Goal: Information Seeking & Learning: Learn about a topic

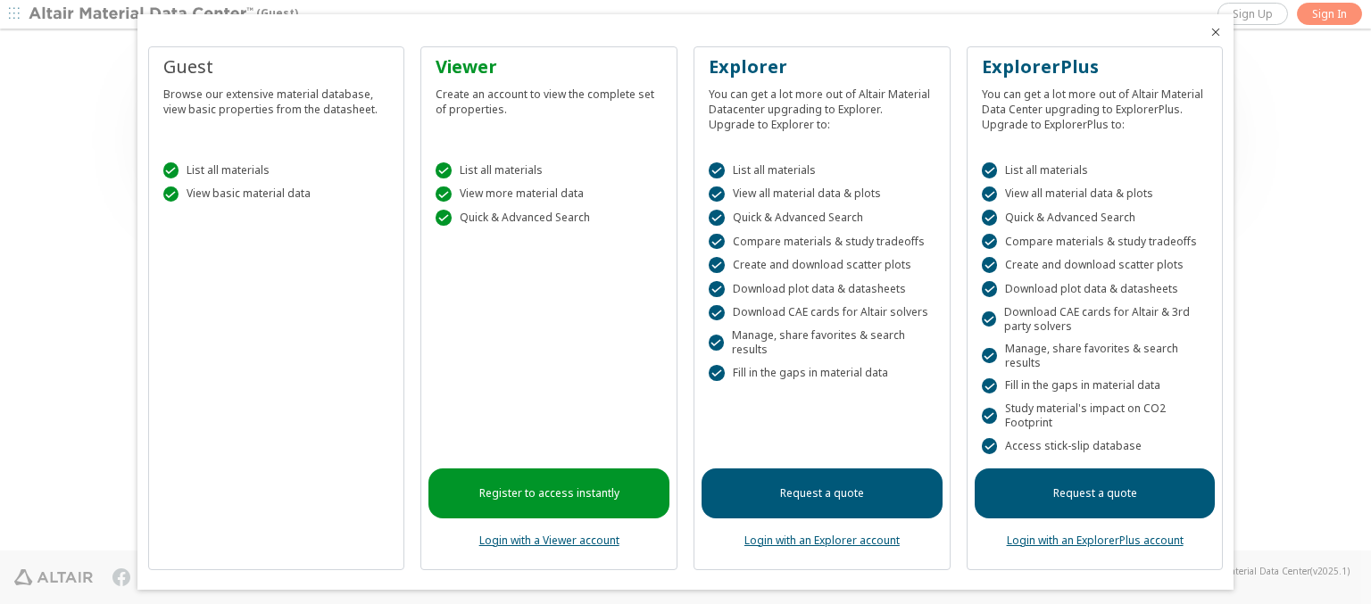
click at [1209, 32] on icon "Close" at bounding box center [1216, 32] width 14 height 14
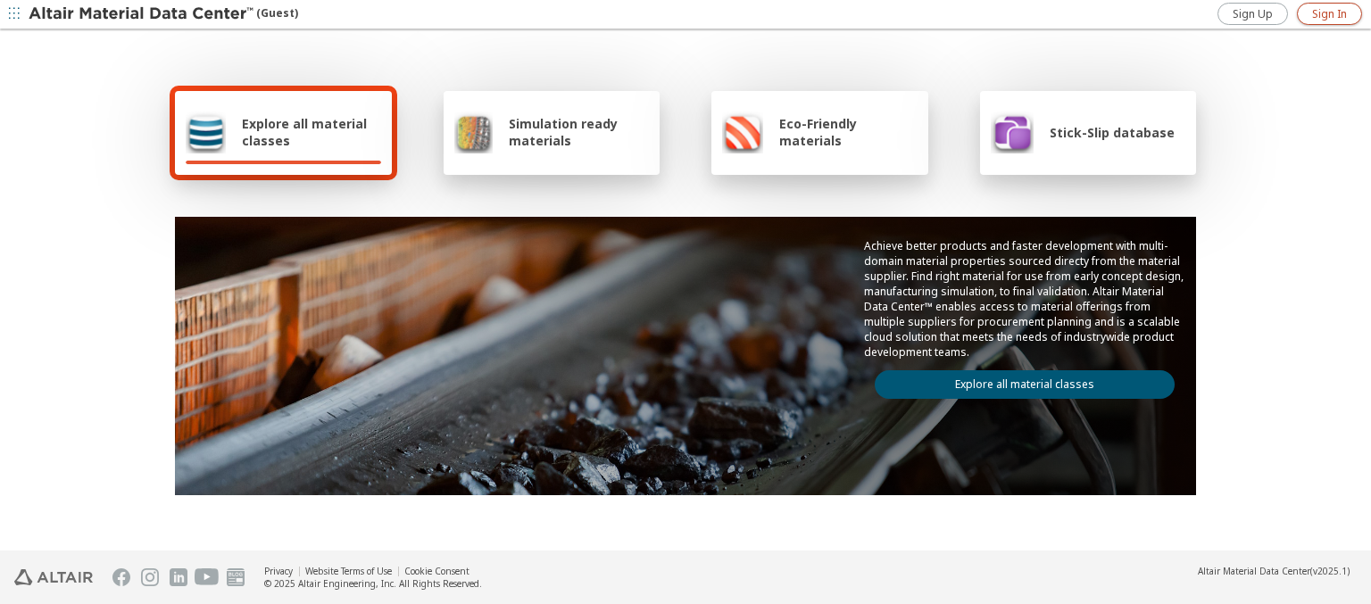
click at [1329, 13] on span "Sign In" at bounding box center [1329, 14] width 35 height 14
click at [142, 14] on img at bounding box center [143, 14] width 228 height 18
click at [304, 132] on span "Explore all material classes" at bounding box center [311, 132] width 139 height 34
click at [1018, 380] on link "Explore all material classes" at bounding box center [1025, 384] width 300 height 29
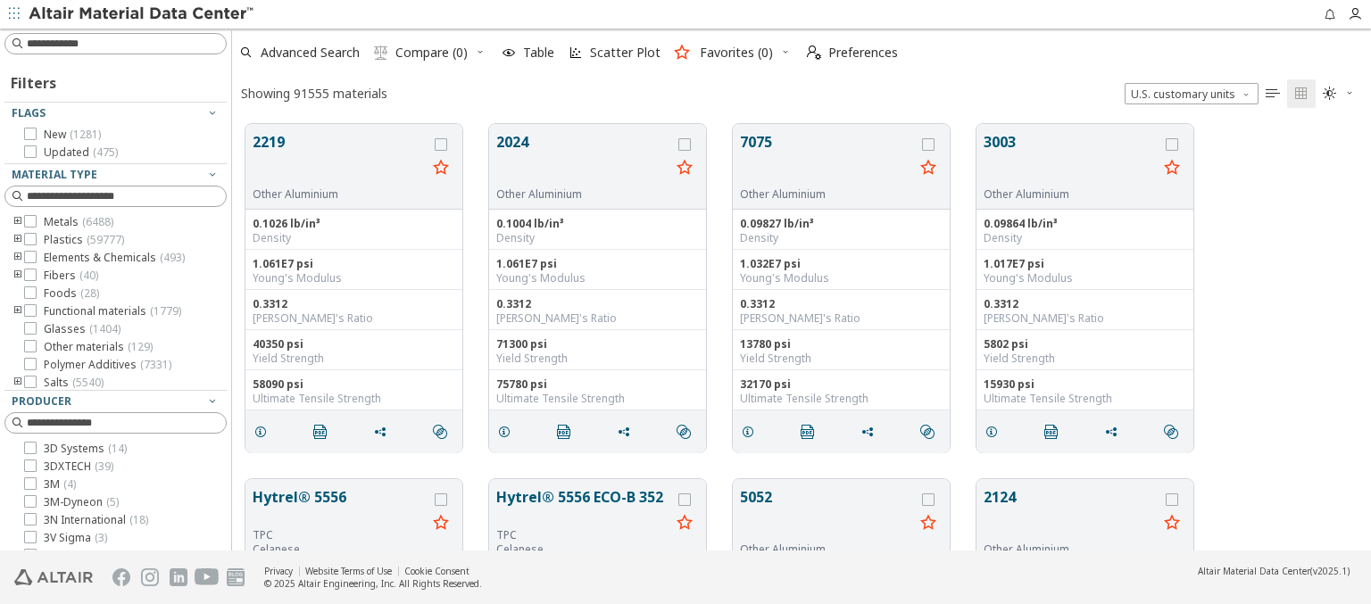
scroll to position [427, 1125]
click at [263, 430] on icon "grid" at bounding box center [260, 432] width 14 height 14
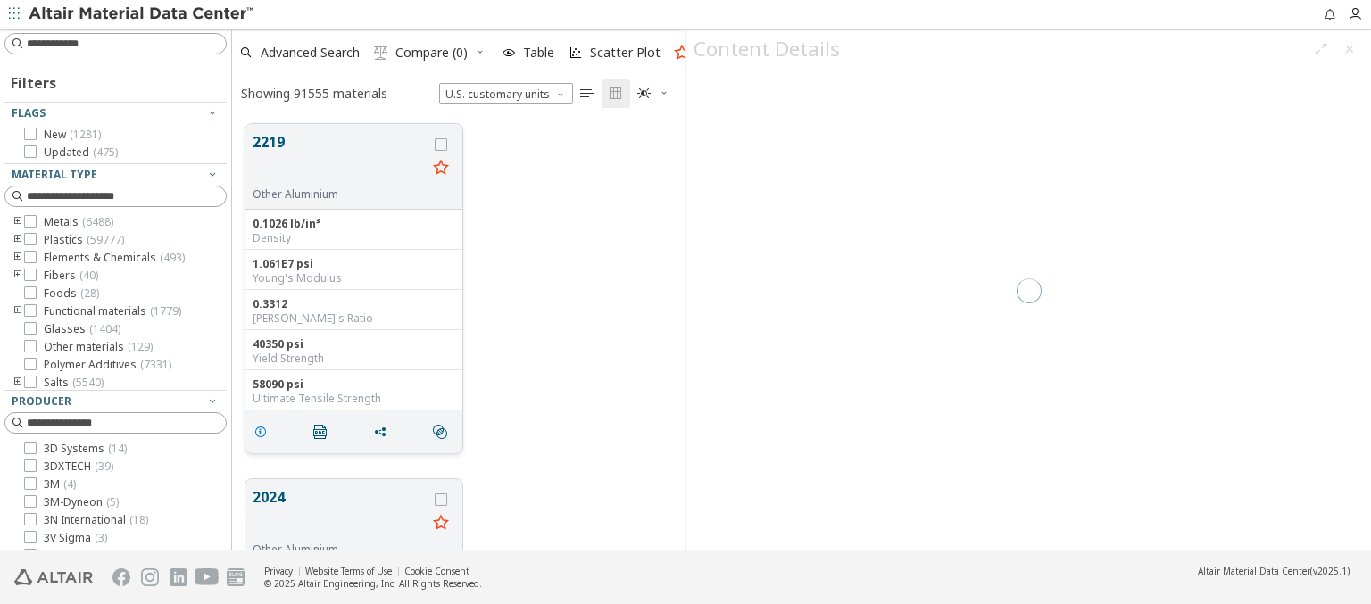
scroll to position [427, 439]
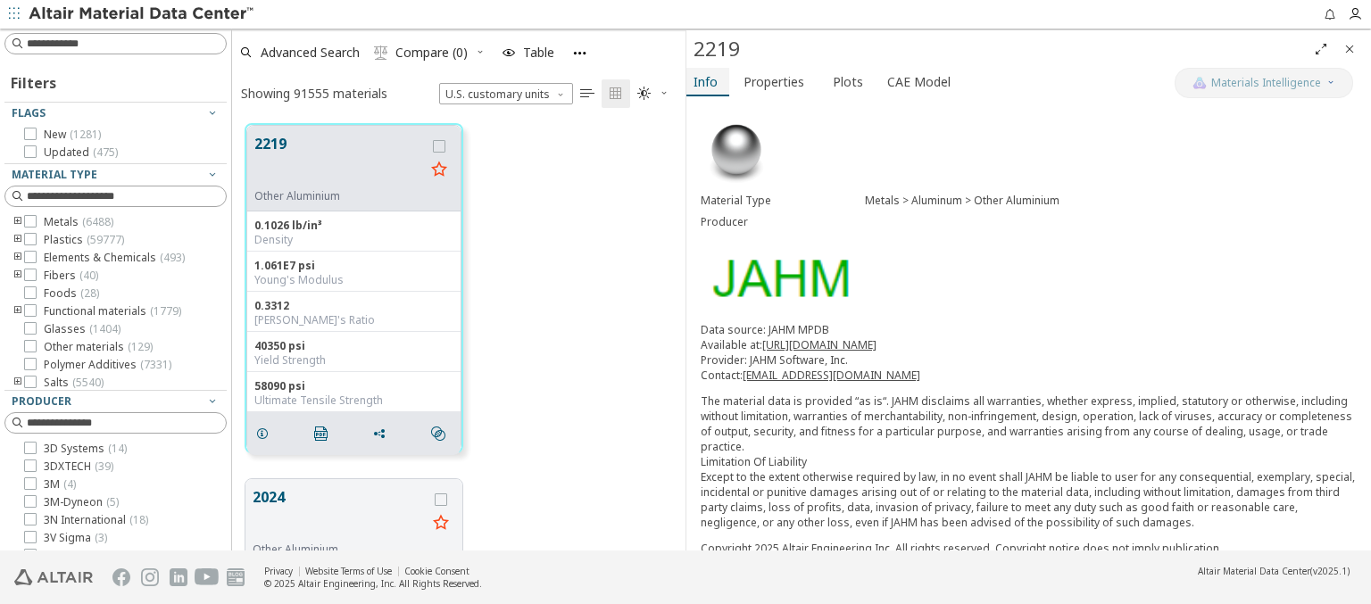
click at [706, 81] on span "Info" at bounding box center [706, 82] width 24 height 29
click at [142, 14] on img at bounding box center [143, 14] width 228 height 18
